Goal: Find specific page/section: Find specific page/section

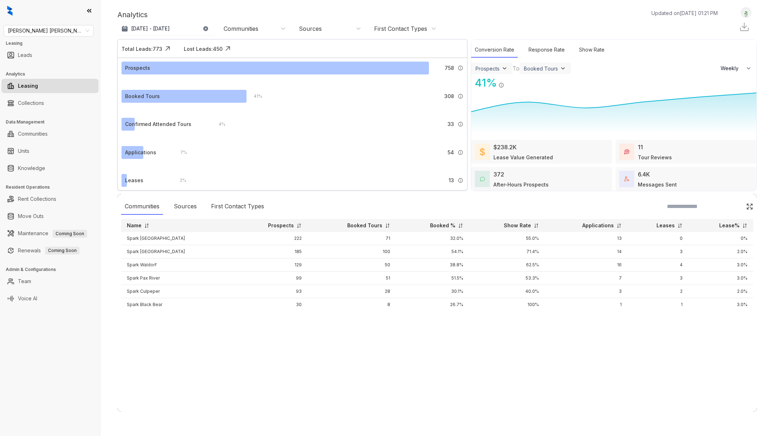
select select "******"
click at [483, 81] on div "41 %" at bounding box center [484, 83] width 26 height 16
drag, startPoint x: 482, startPoint y: 81, endPoint x: 496, endPoint y: 83, distance: 14.1
click at [496, 83] on div "41 % Booked Tours / Prospects" at bounding box center [493, 83] width 44 height 16
click at [467, 202] on div "Communities Sources First Contact Types" at bounding box center [437, 206] width 632 height 16
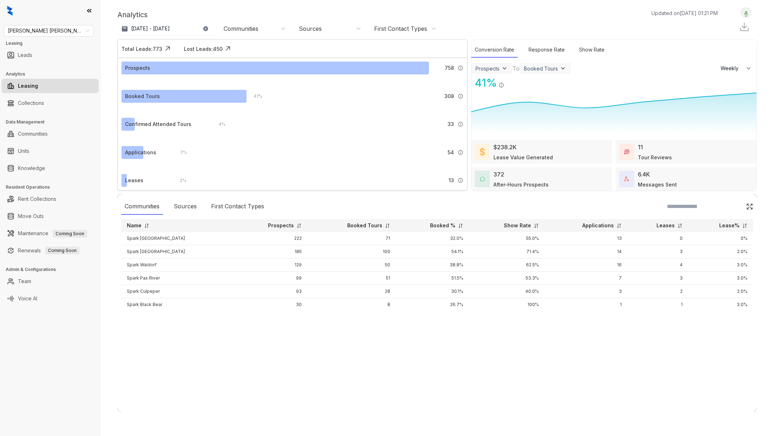
click at [480, 80] on div "41 %" at bounding box center [484, 83] width 26 height 16
drag, startPoint x: 481, startPoint y: 80, endPoint x: 491, endPoint y: 82, distance: 10.1
click at [490, 81] on div "41 %" at bounding box center [484, 83] width 26 height 16
click at [256, 374] on div "Communities Sources First Contact Types Name Prospects Booked Tours Booked % Sh…" at bounding box center [437, 303] width 639 height 218
click at [25, 59] on link "Leads" at bounding box center [25, 55] width 14 height 14
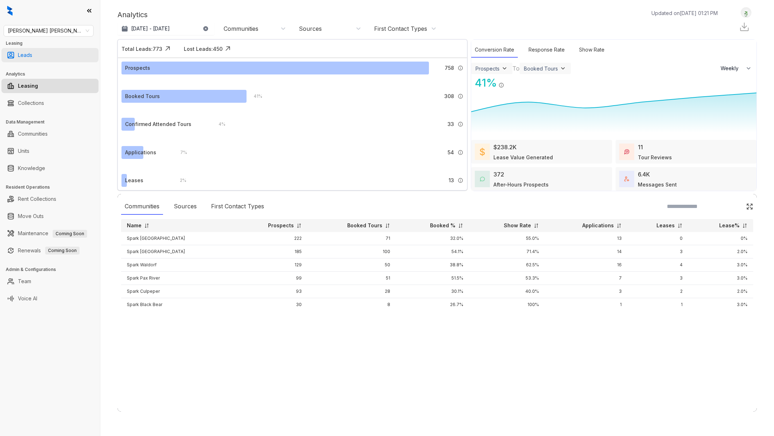
click at [32, 54] on link "Leads" at bounding box center [25, 55] width 14 height 14
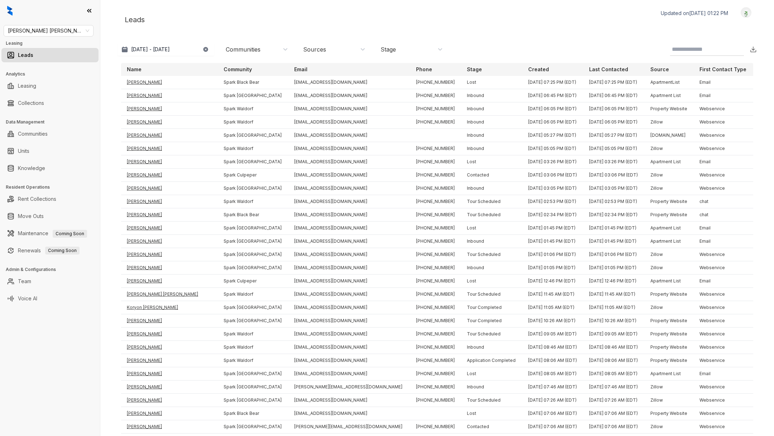
click at [467, 66] on p "Stage" at bounding box center [474, 69] width 15 height 7
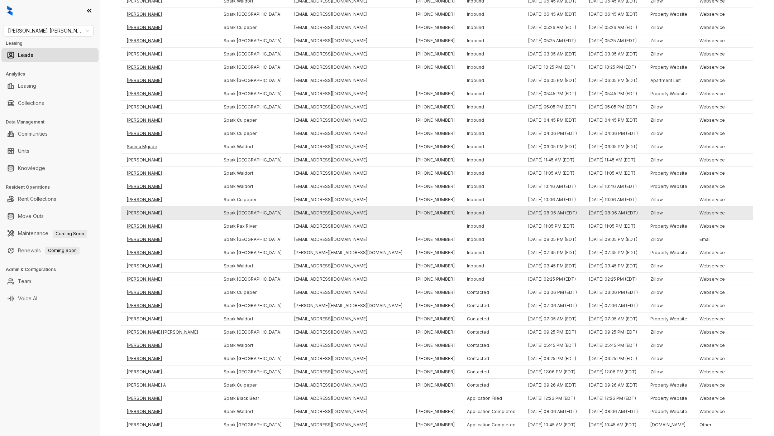
scroll to position [972, 0]
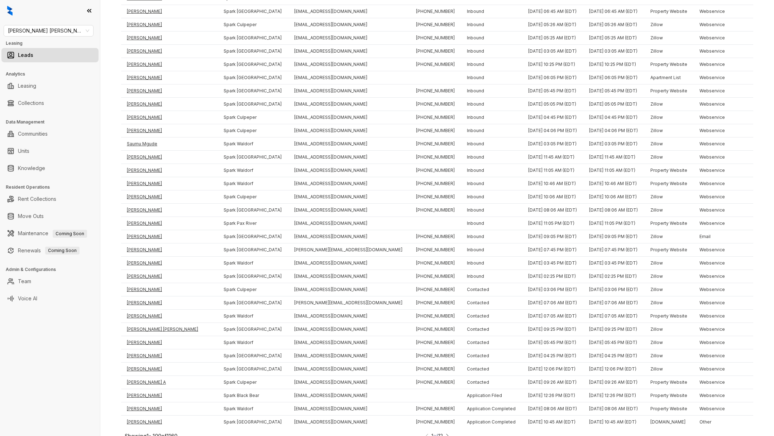
click at [452, 432] on div "Showing 1 - 100 of 1160 1 of 12" at bounding box center [437, 438] width 625 height 13
click at [447, 432] on img at bounding box center [447, 436] width 5 height 8
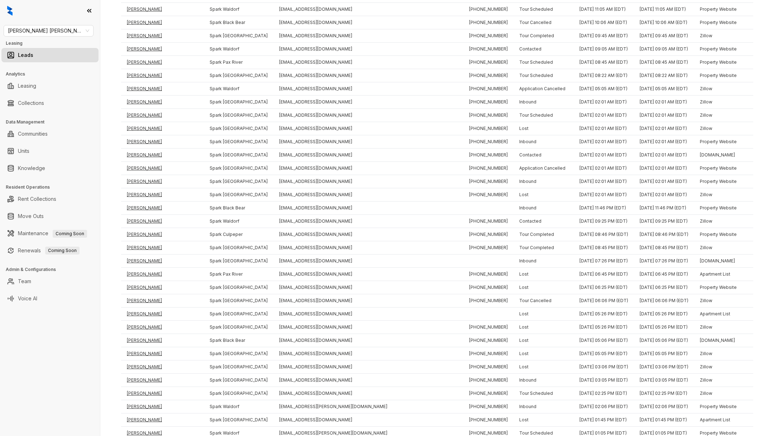
scroll to position [0, 0]
